Goal: Find specific page/section: Find specific page/section

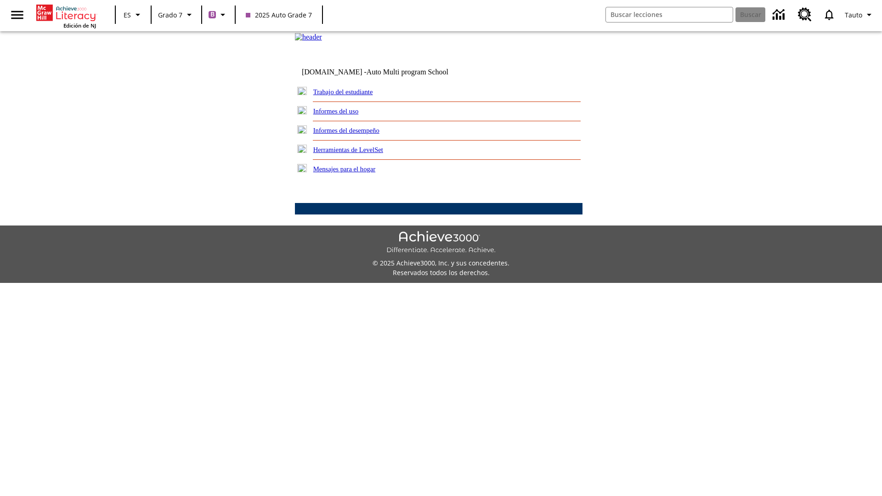
click at [354, 96] on link "Trabajo del estudiante" at bounding box center [343, 91] width 60 height 7
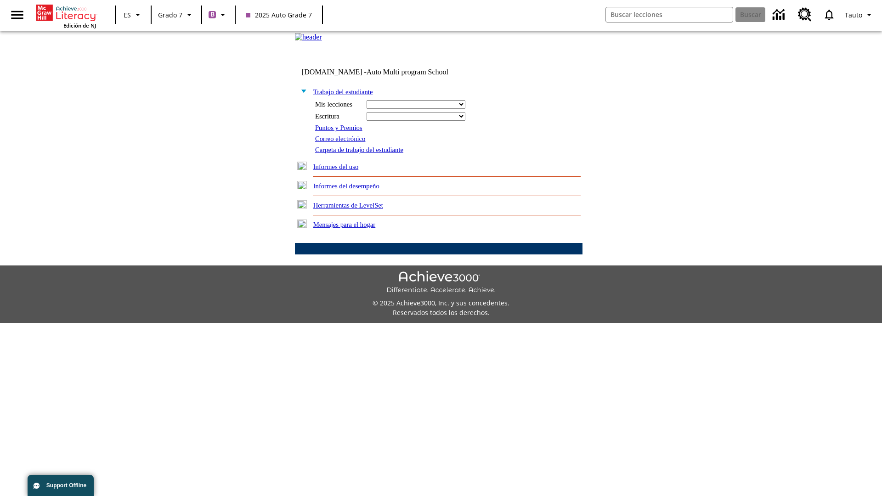
click at [344, 142] on link "Correo electrónico" at bounding box center [340, 138] width 50 height 7
